Goal: Complete application form

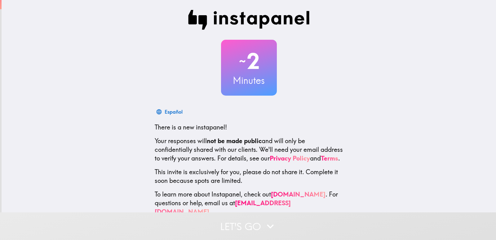
scroll to position [18, 0]
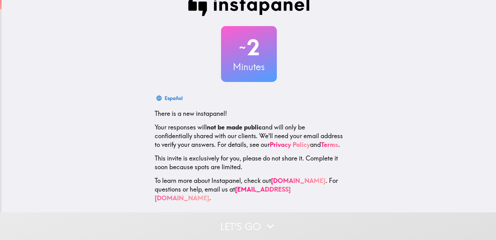
click at [260, 60] on h3 "Minutes" at bounding box center [249, 66] width 56 height 13
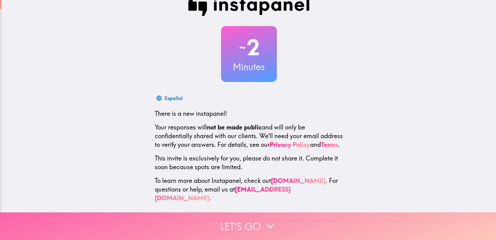
click at [239, 224] on button "Let's go" at bounding box center [248, 226] width 496 height 28
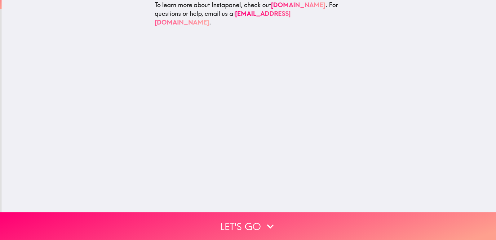
scroll to position [0, 0]
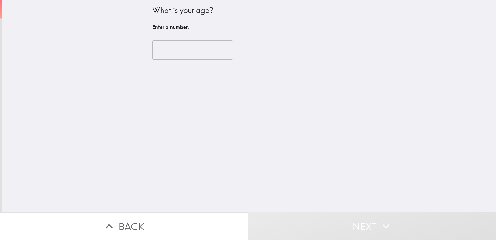
click at [184, 49] on input "number" at bounding box center [192, 49] width 81 height 19
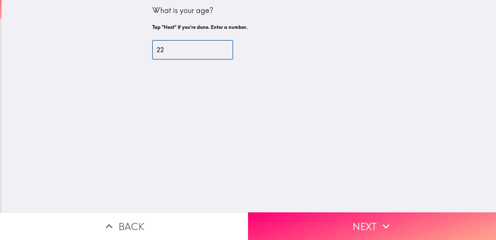
type input "22"
click at [353, 218] on button "Next" at bounding box center [372, 226] width 248 height 28
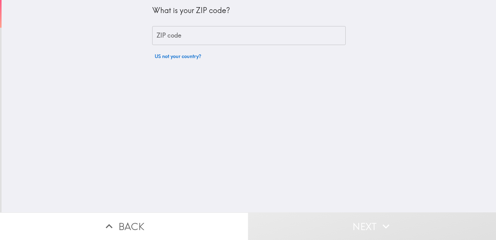
drag, startPoint x: 210, startPoint y: 30, endPoint x: 214, endPoint y: 32, distance: 4.4
click at [212, 30] on input "ZIP code" at bounding box center [248, 35] width 193 height 19
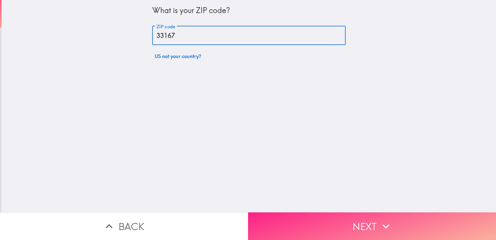
type input "33167"
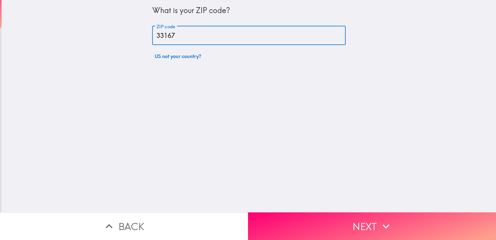
click at [314, 225] on button "Next" at bounding box center [372, 226] width 248 height 28
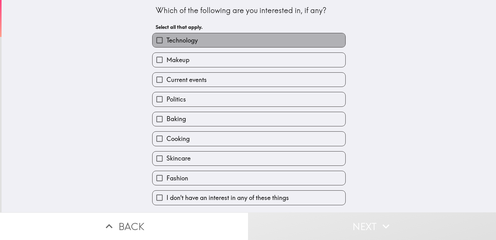
click at [193, 38] on span "Technology" at bounding box center [182, 40] width 31 height 9
click at [167, 38] on input "Technology" at bounding box center [160, 40] width 14 height 14
checkbox input "true"
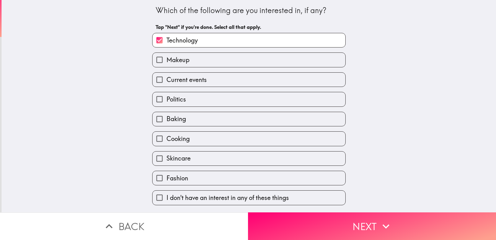
click at [226, 180] on label "Fashion" at bounding box center [249, 178] width 193 height 14
click at [167, 180] on input "Fashion" at bounding box center [160, 178] width 14 height 14
checkbox input "true"
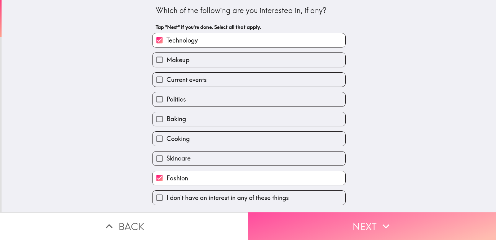
click at [325, 232] on button "Next" at bounding box center [372, 226] width 248 height 28
